Goal: Navigation & Orientation: Find specific page/section

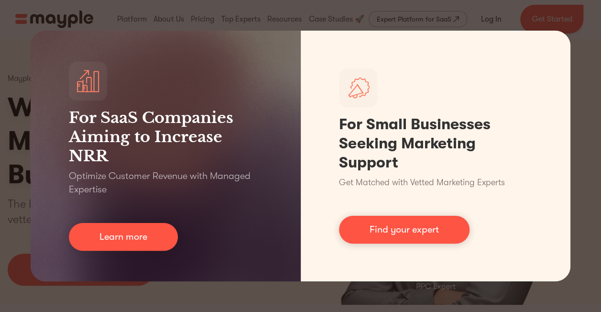
click at [593, 171] on div "For SaaS Companies Aiming to Increase NRR Optimize Customer Revenue with Manage…" at bounding box center [300, 156] width 601 height 312
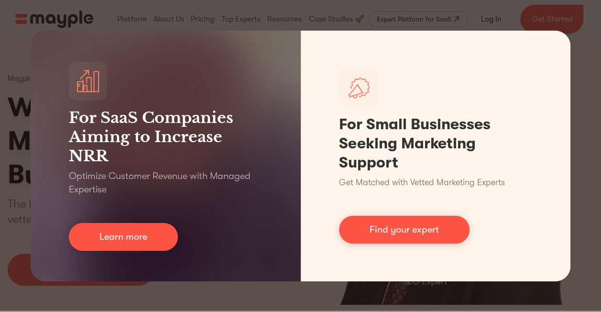
click at [577, 88] on div "For SaaS Companies Aiming to Increase NRR Optimize Customer Revenue with Manage…" at bounding box center [300, 156] width 601 height 312
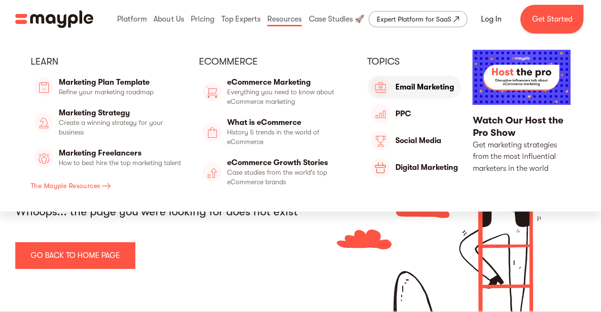
click at [416, 84] on link "Future of Work" at bounding box center [414, 87] width 94 height 23
